Goal: Task Accomplishment & Management: Manage account settings

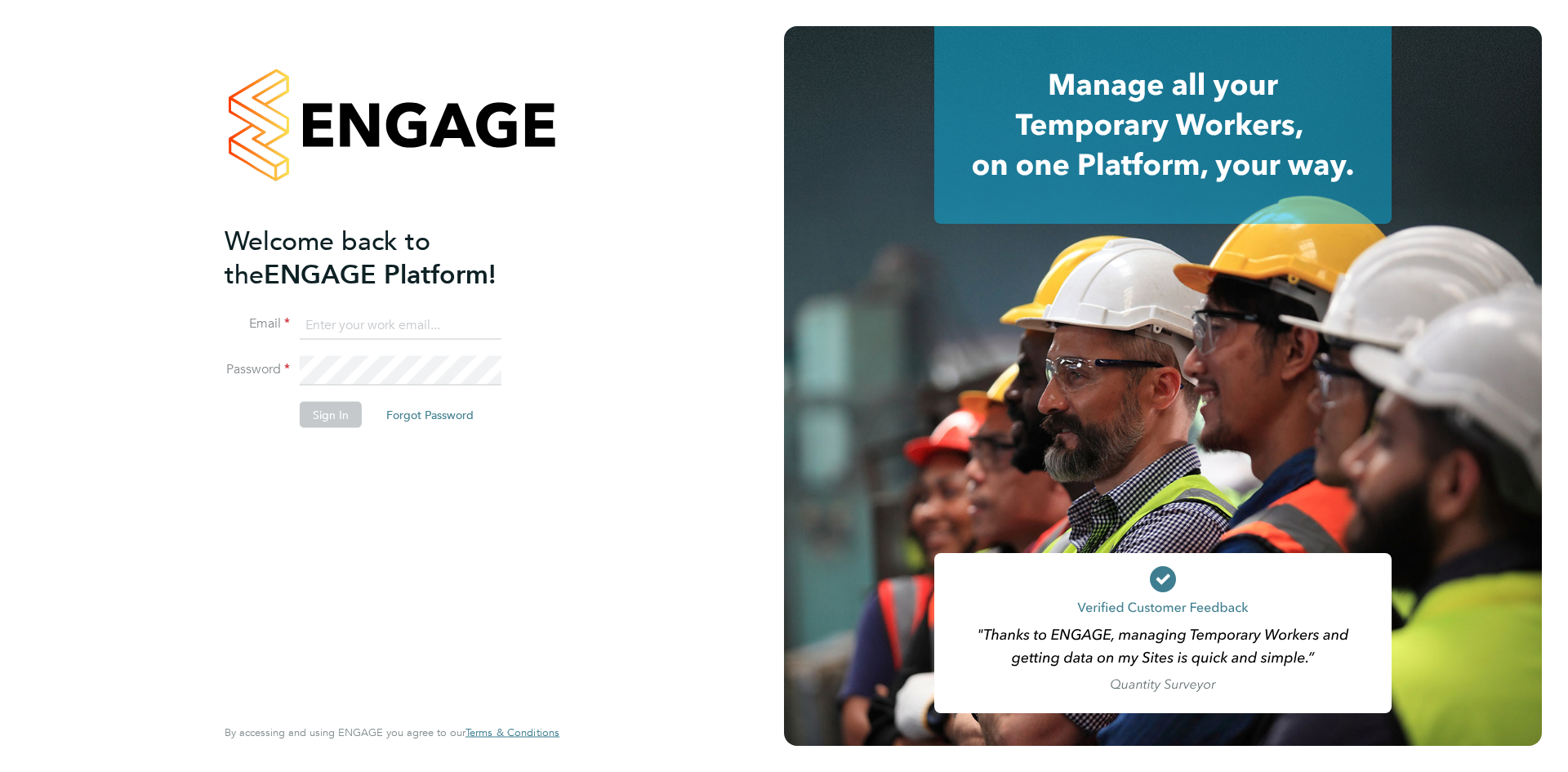
type input "chloe@protechltd.co.uk"
click at [285, 413] on li "Sign In Forgot Password" at bounding box center [384, 422] width 319 height 42
click at [349, 415] on button "Sign In" at bounding box center [330, 414] width 62 height 26
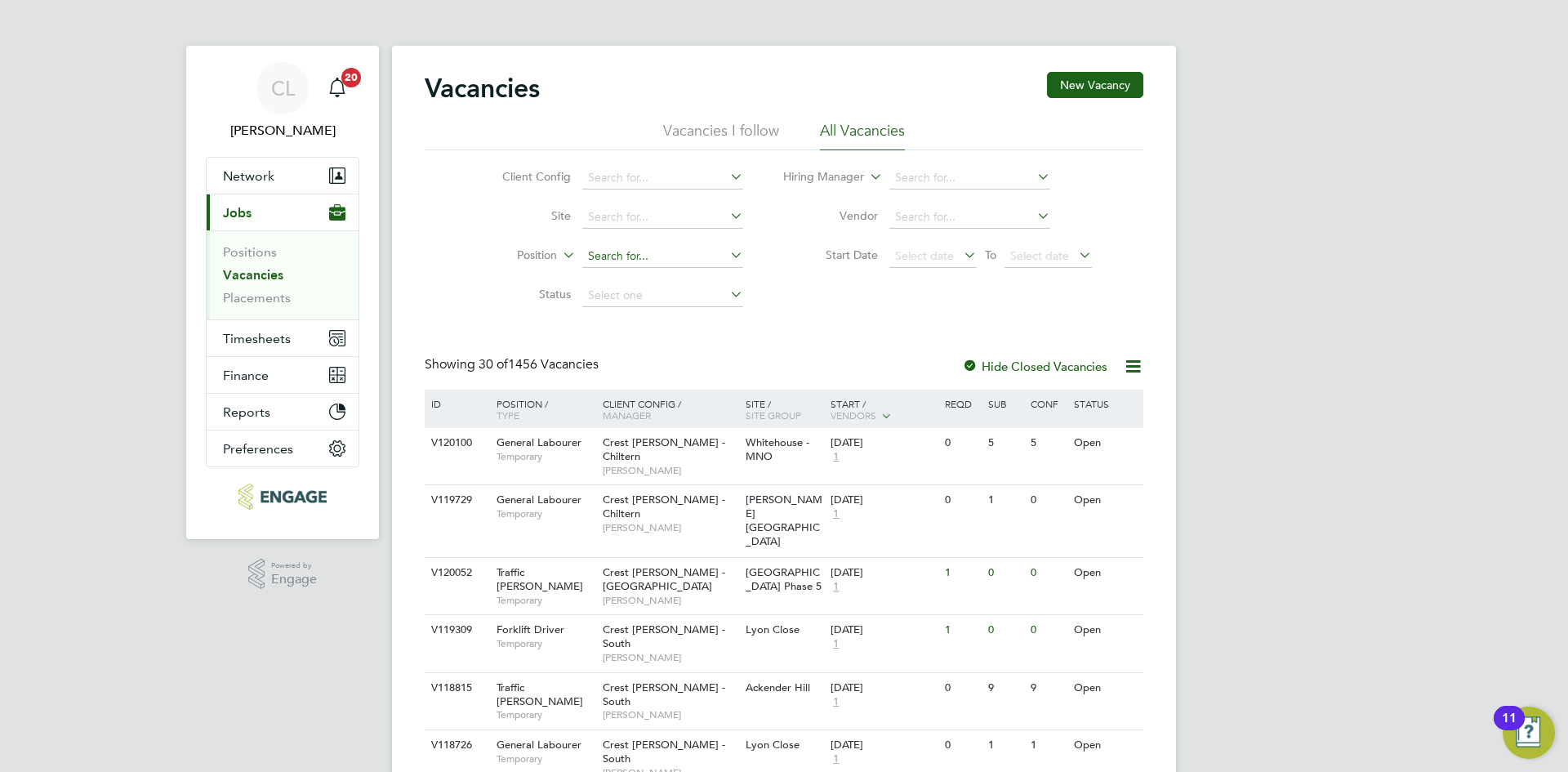
click at [677, 264] on input at bounding box center [663, 257] width 161 height 23
type input "didcot"
click at [727, 254] on icon at bounding box center [727, 255] width 0 height 23
click at [661, 222] on input at bounding box center [663, 217] width 161 height 23
type input "Ackender Hill"
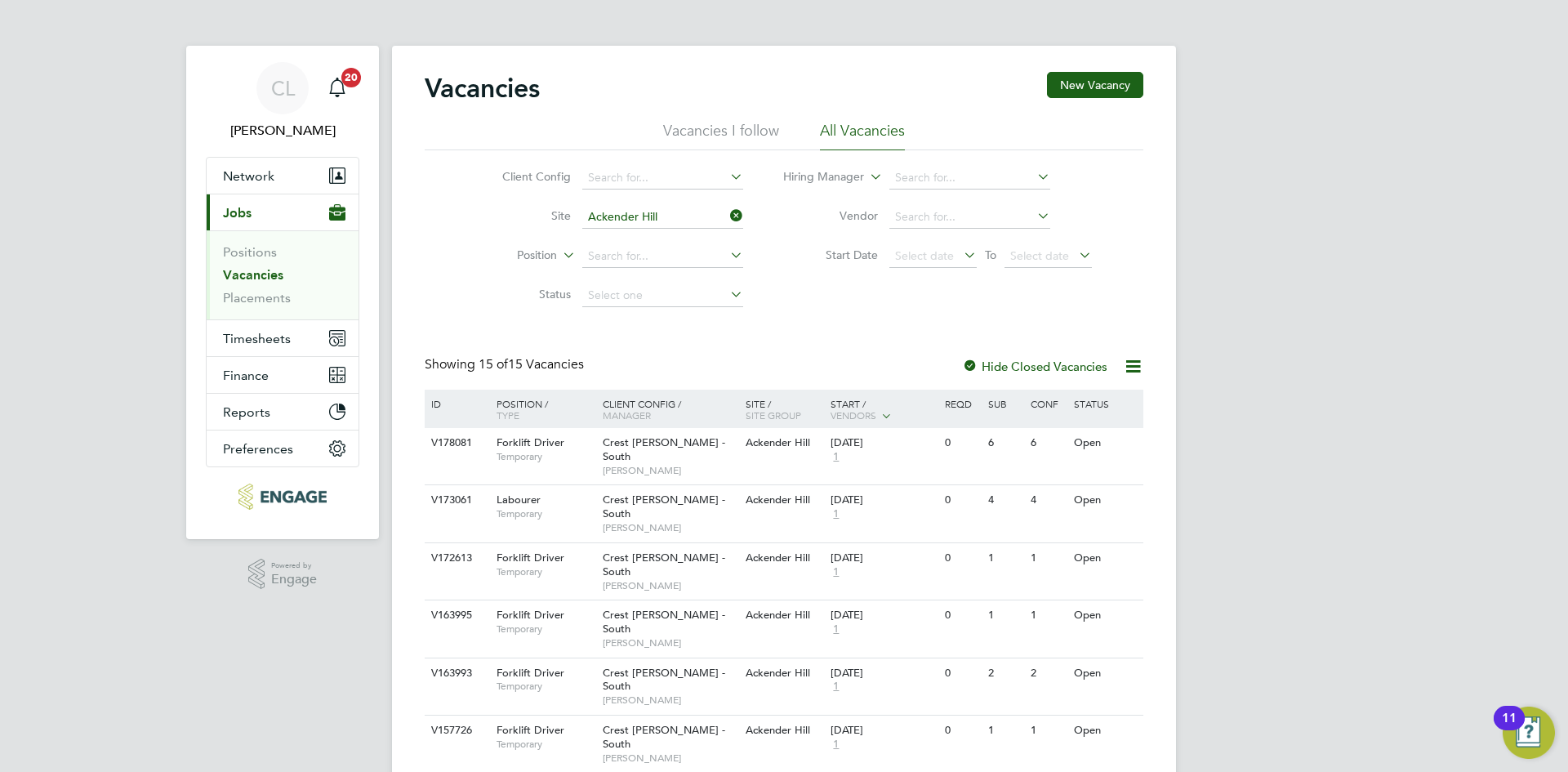
click at [727, 217] on icon at bounding box center [727, 216] width 0 height 23
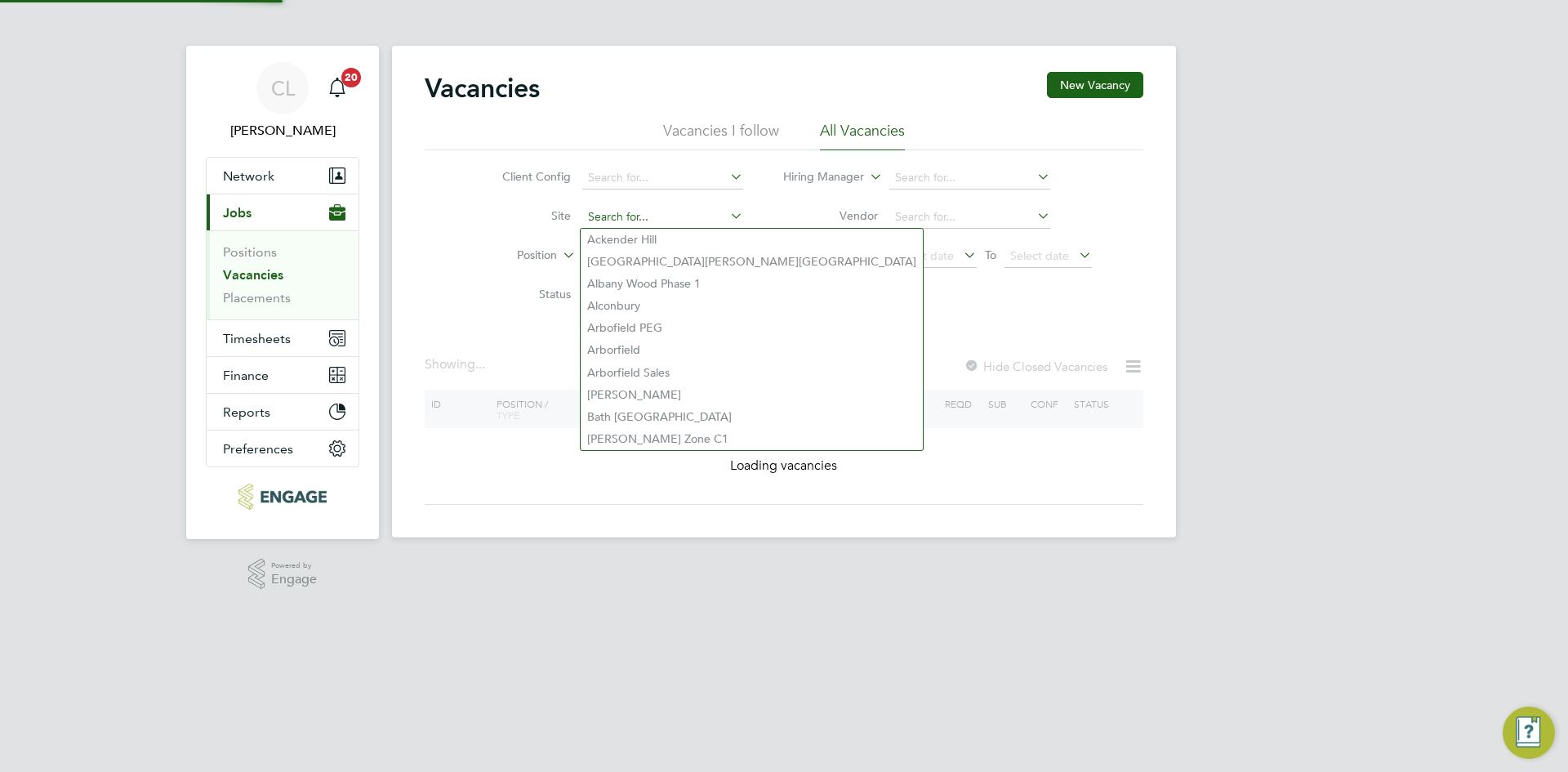
click at [683, 209] on input at bounding box center [663, 217] width 161 height 23
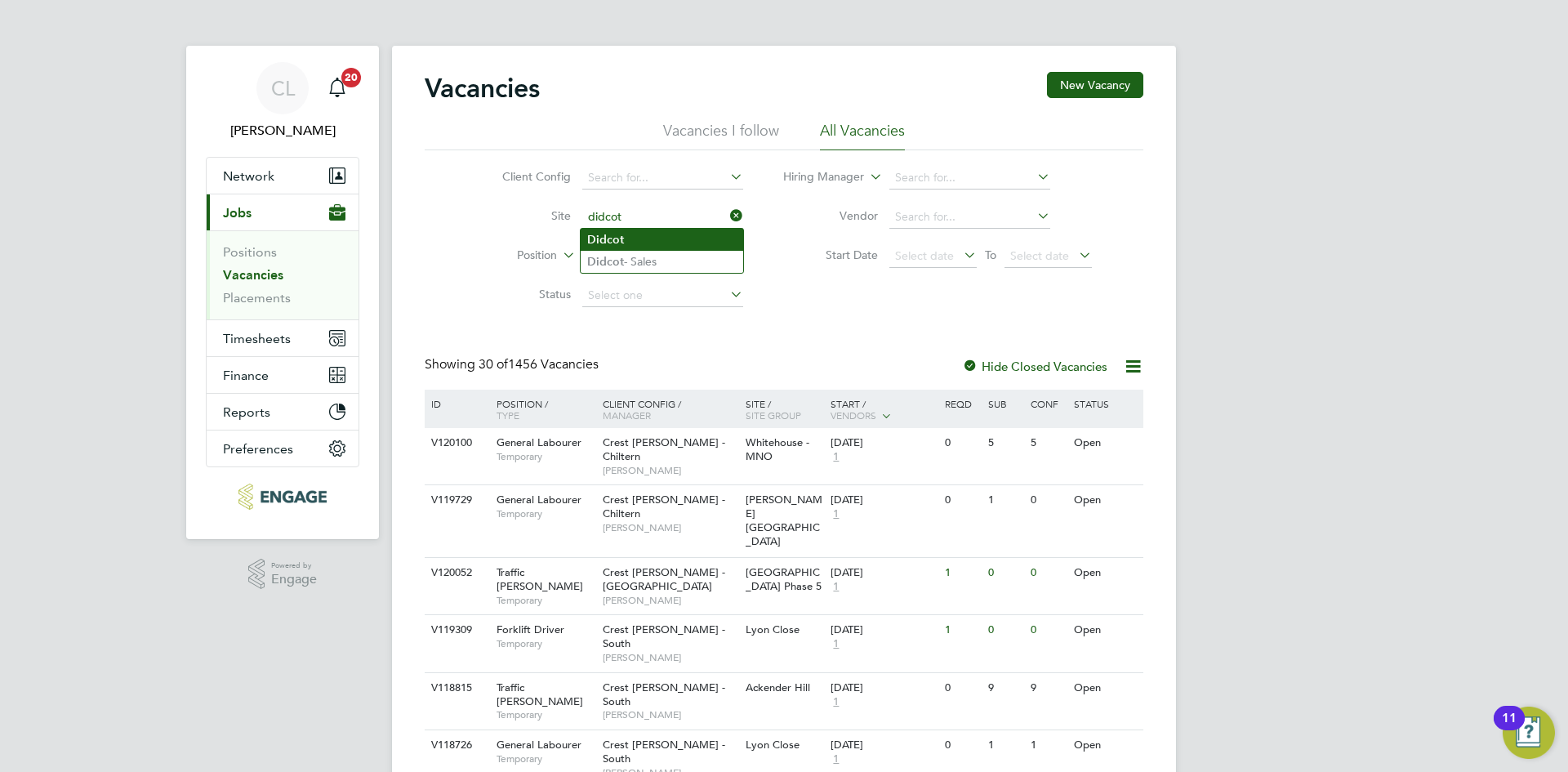
click at [654, 245] on li "Didcot" at bounding box center [662, 240] width 163 height 22
type input "Didcot"
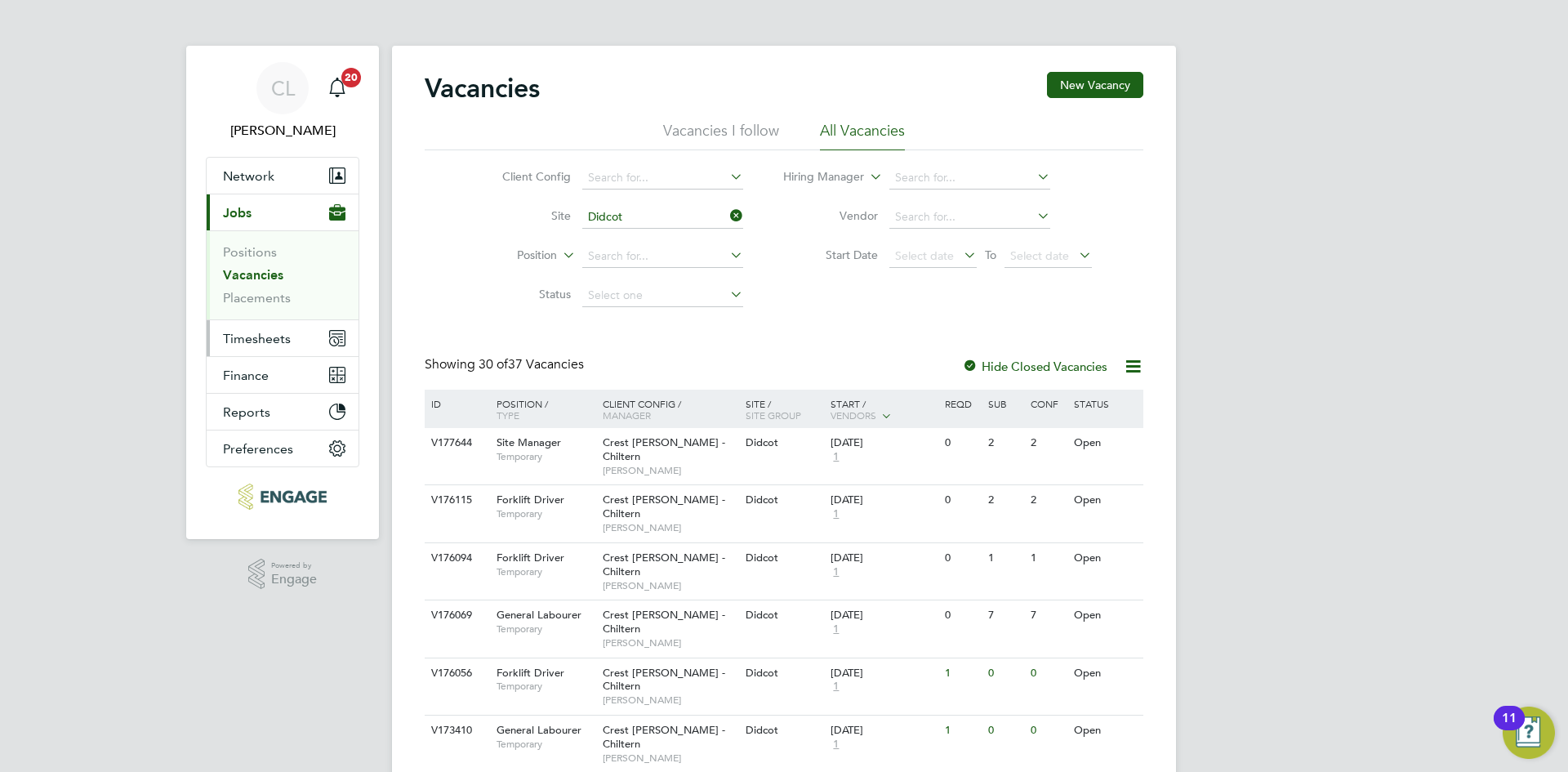
click at [295, 345] on button "Timesheets" at bounding box center [283, 339] width 152 height 36
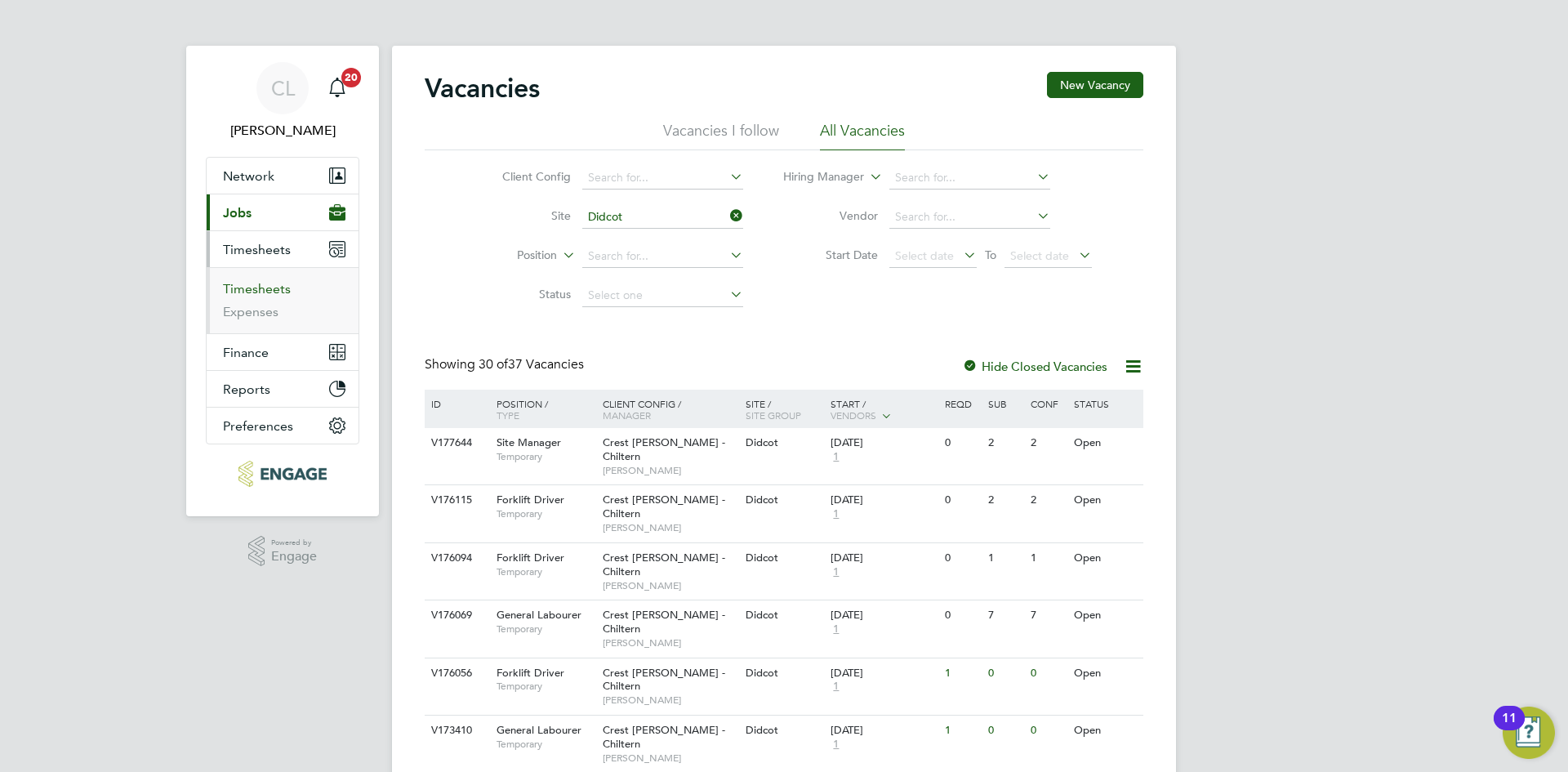
click at [273, 287] on link "Timesheets" at bounding box center [257, 288] width 68 height 16
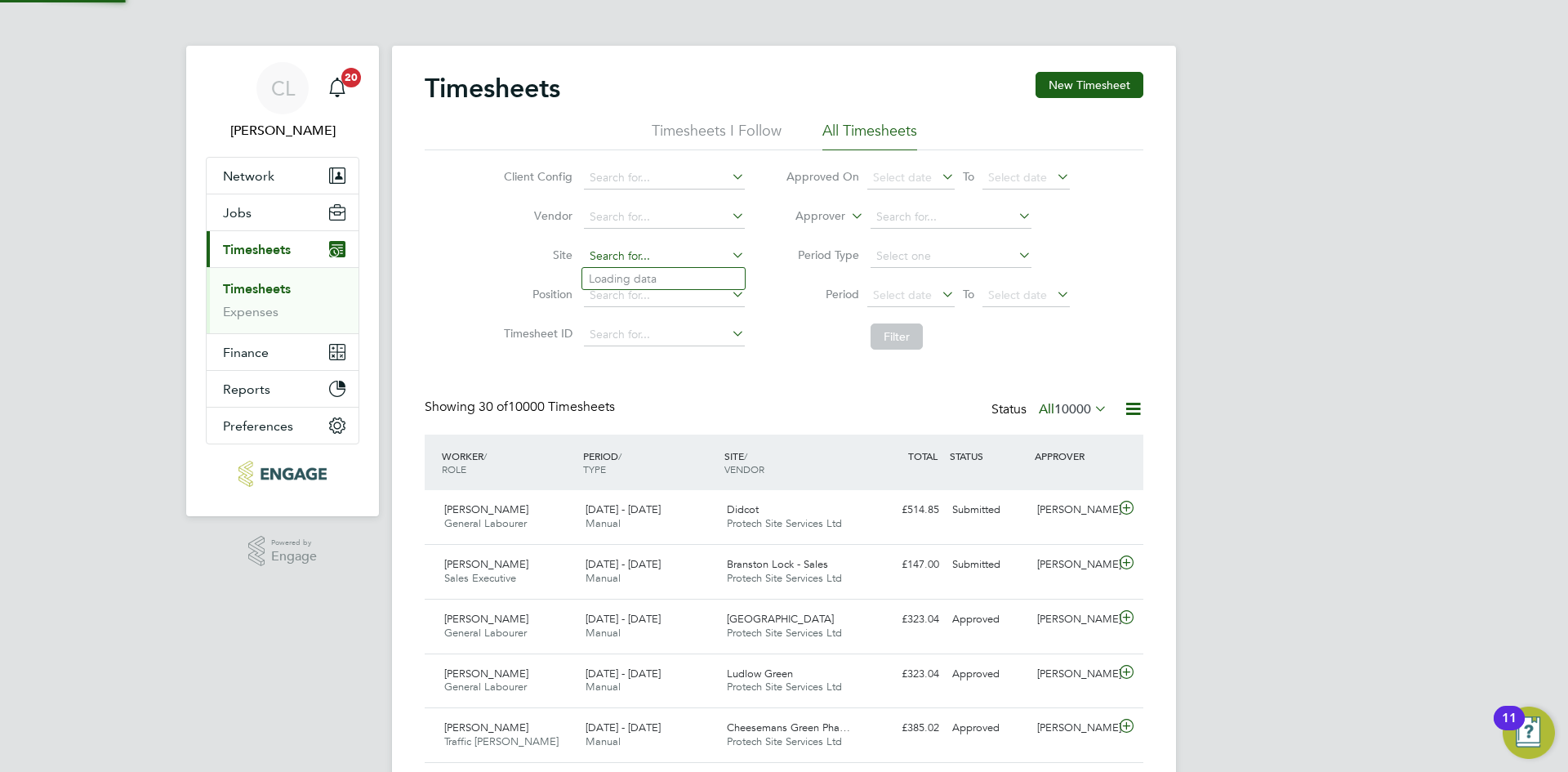
click at [631, 255] on input at bounding box center [664, 257] width 161 height 23
type input "Ackender Hill"
click at [729, 255] on icon at bounding box center [729, 255] width 0 height 23
click at [674, 243] on li "Site" at bounding box center [621, 256] width 287 height 39
click at [665, 256] on input at bounding box center [664, 257] width 161 height 23
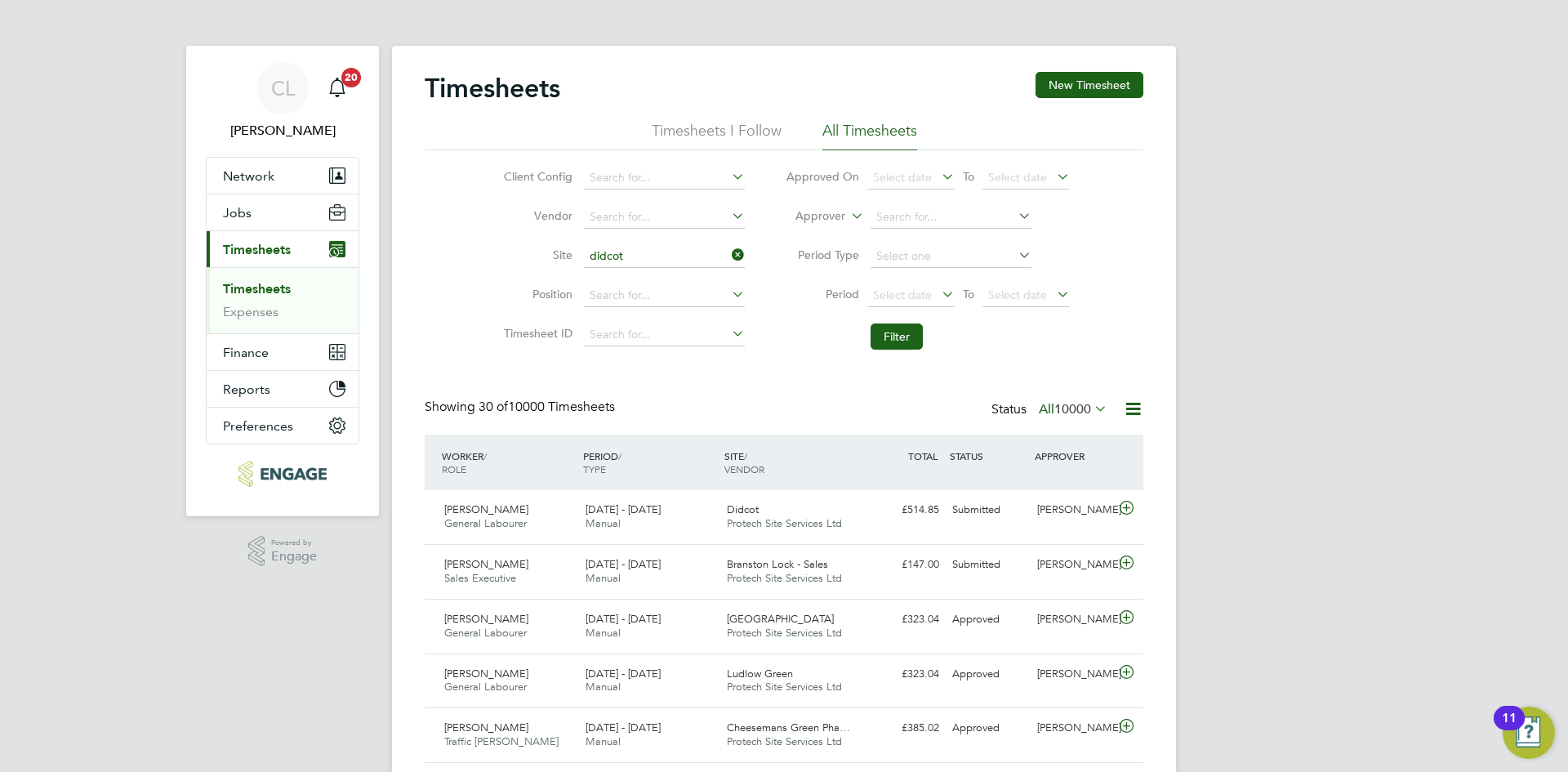
click at [690, 290] on li "Didcot - Sales" at bounding box center [663, 301] width 163 height 22
type input "Didcot - Sales"
click at [750, 255] on li "Site Didcot - Sales" at bounding box center [621, 256] width 287 height 39
click at [725, 256] on input at bounding box center [664, 257] width 161 height 23
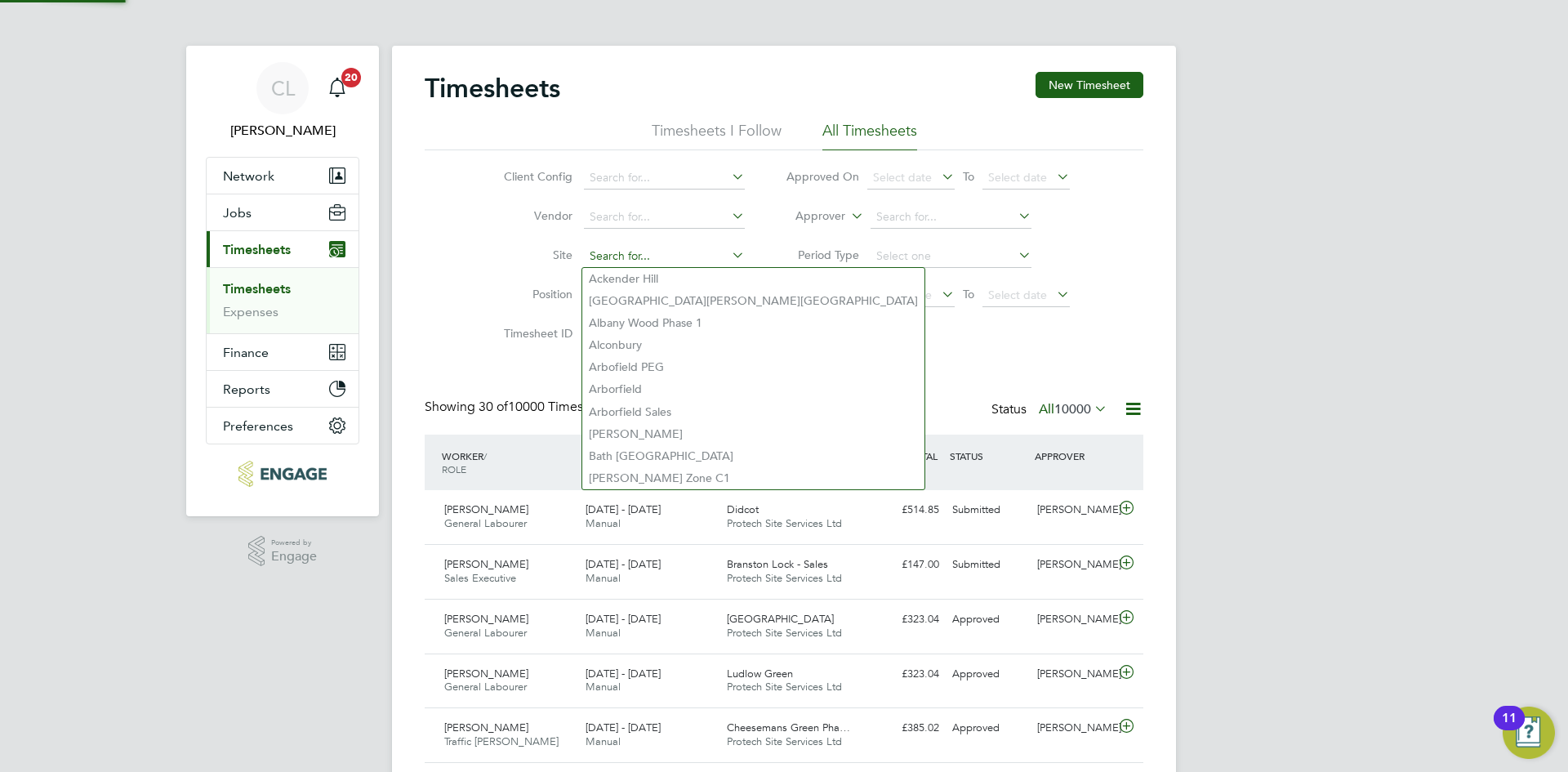
click at [693, 251] on input at bounding box center [664, 257] width 161 height 23
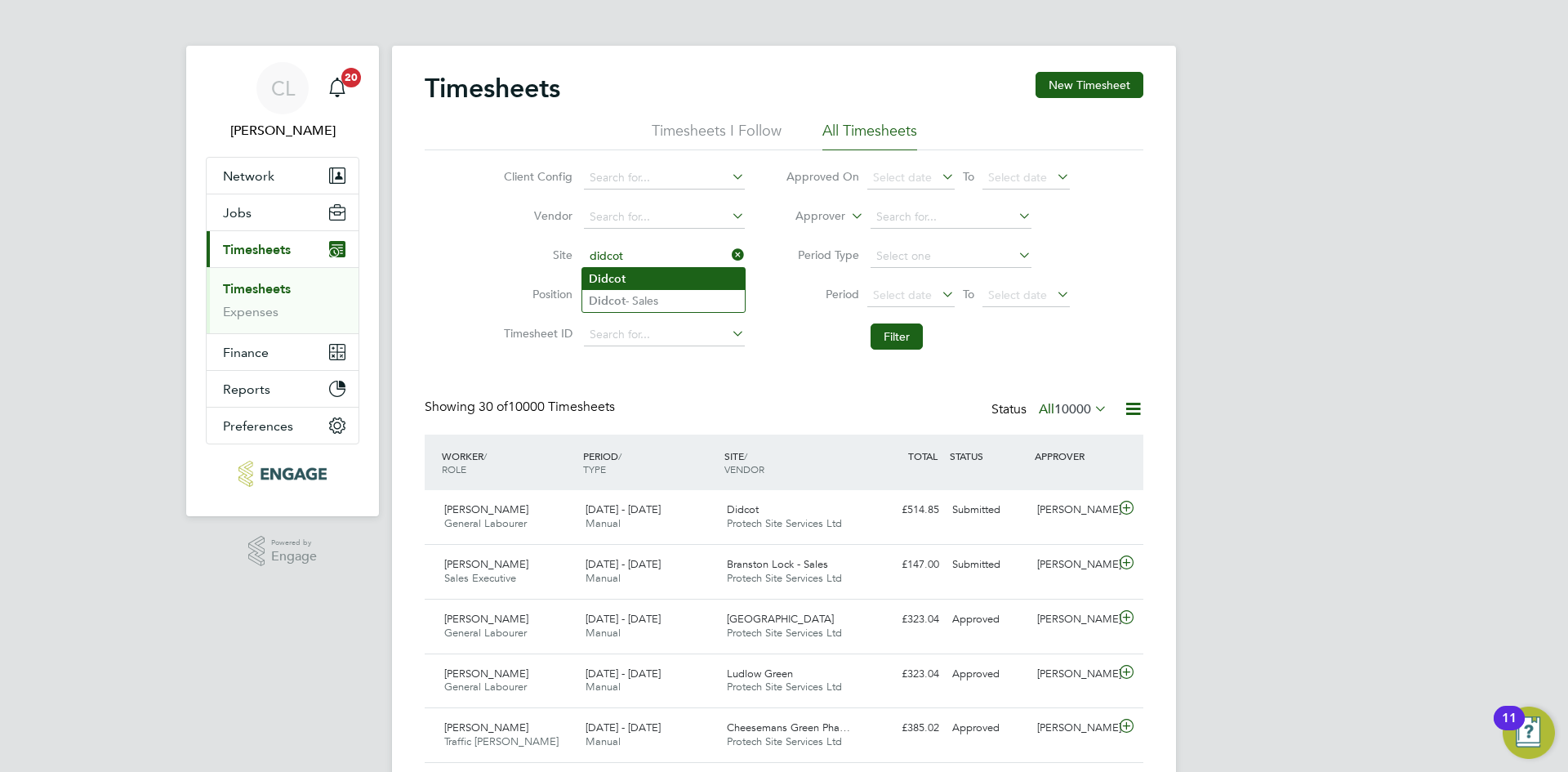
click at [685, 272] on li "Didcot" at bounding box center [663, 279] width 163 height 22
type input "Didcot"
